Goal: Connect with others: Establish contact or relationships with other users

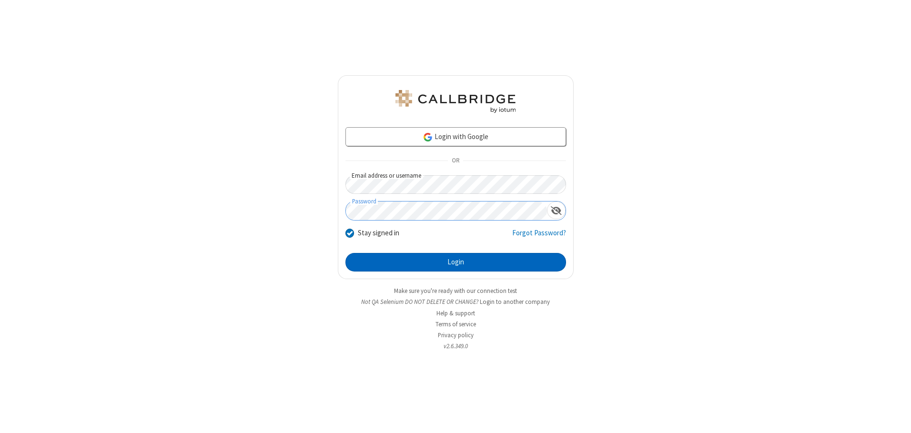
click at [456, 262] on button "Login" at bounding box center [455, 262] width 221 height 19
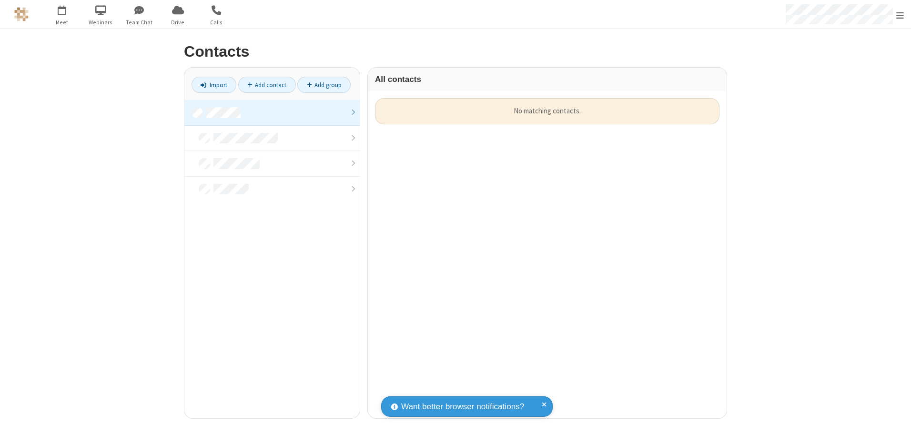
scroll to position [320, 352]
click at [272, 112] on link at bounding box center [271, 113] width 175 height 26
click at [267, 85] on link "Add contact" at bounding box center [267, 85] width 58 height 16
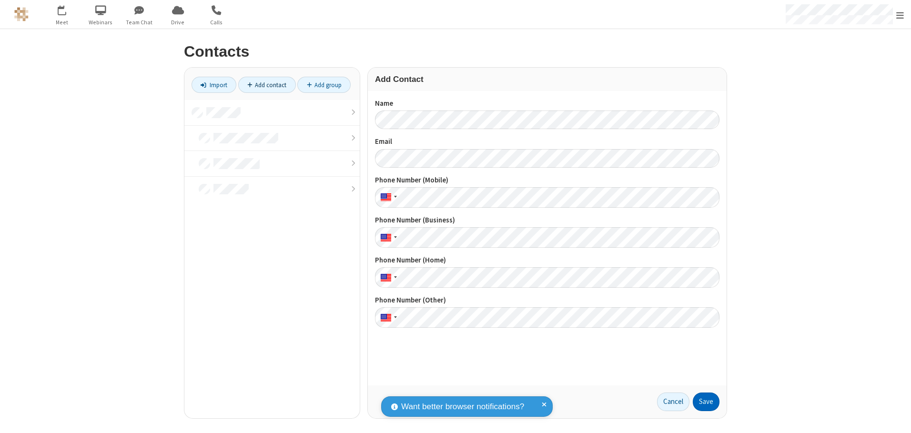
click at [706, 402] on button "Save" at bounding box center [706, 402] width 27 height 19
